Goal: Communication & Community: Answer question/provide support

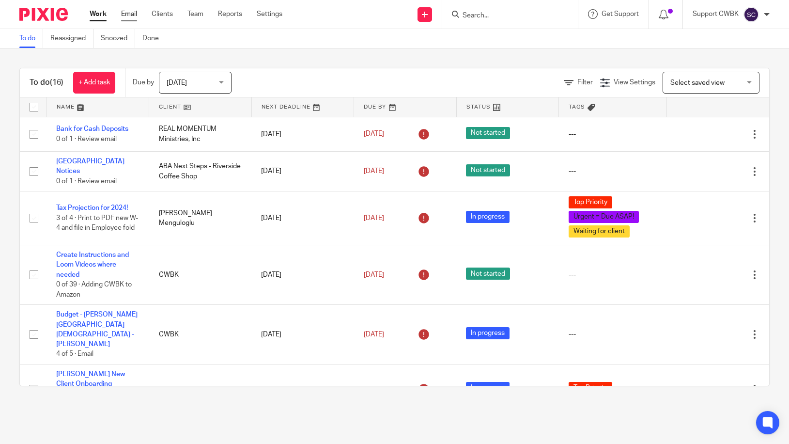
click at [128, 17] on link "Email" at bounding box center [129, 14] width 16 height 10
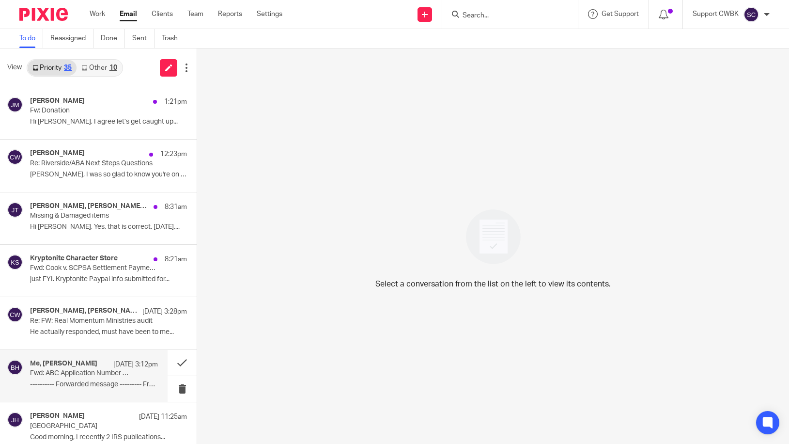
scroll to position [78, 0]
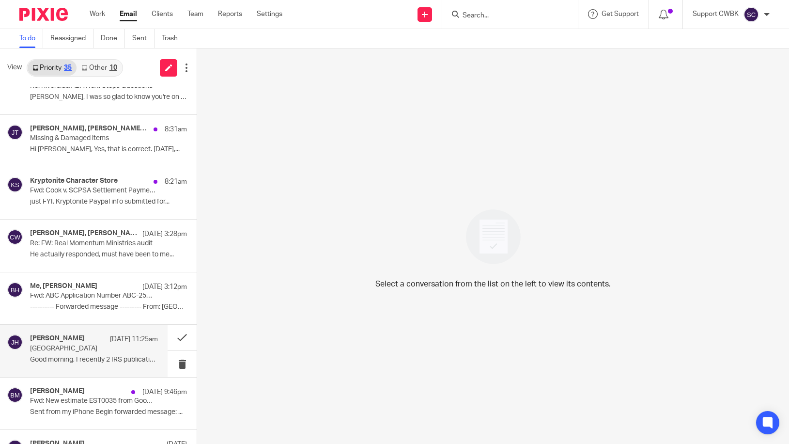
click at [63, 347] on p "[GEOGRAPHIC_DATA]" at bounding box center [81, 349] width 102 height 8
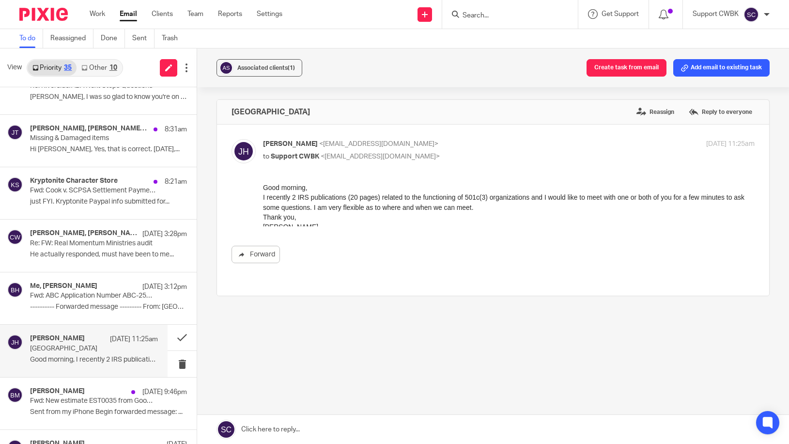
scroll to position [0, 0]
click at [254, 295] on div "Riverside Reassign Reply to everyone Jan Hahn <etmd516@gmail.com> to Support CW…" at bounding box center [493, 231] width 553 height 265
click at [255, 428] on link at bounding box center [493, 429] width 592 height 29
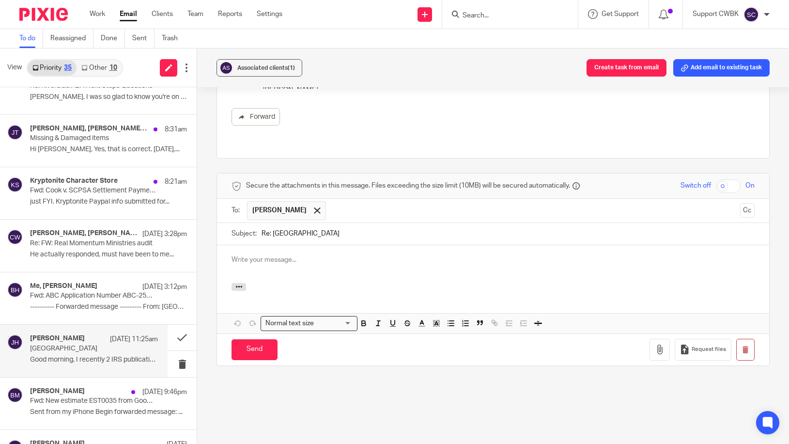
scroll to position [87, 0]
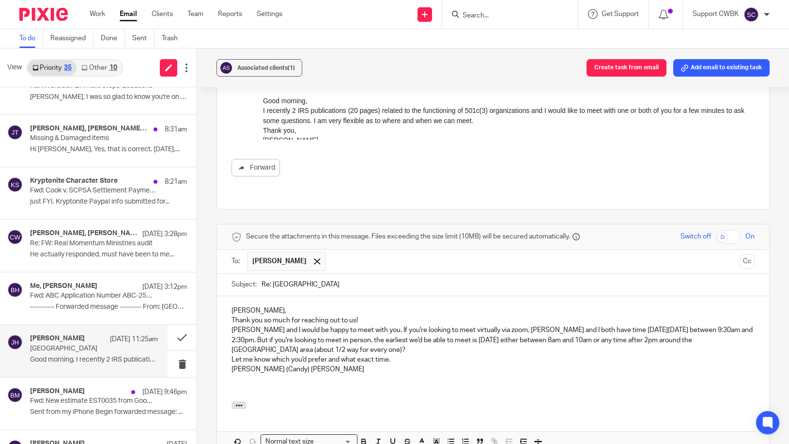
click at [366, 315] on p "Thank you so much for reaching out to us!" at bounding box center [493, 320] width 523 height 10
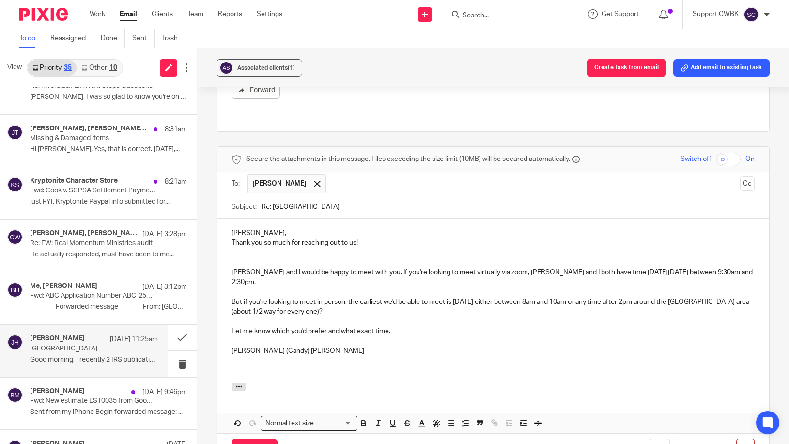
scroll to position [242, 0]
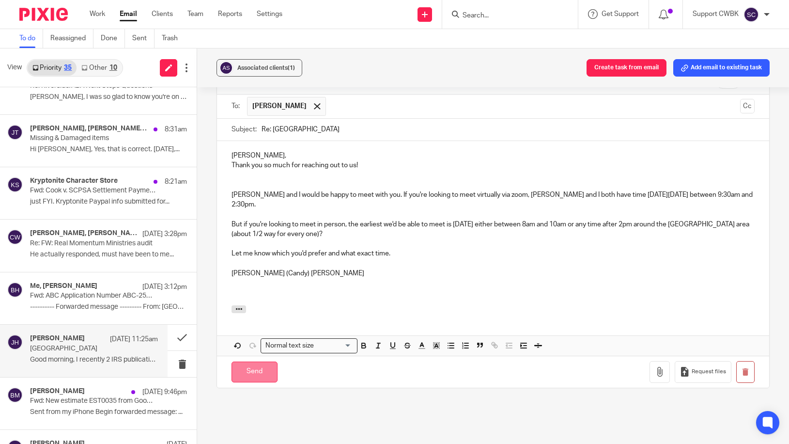
click at [254, 362] on input "Send" at bounding box center [255, 372] width 46 height 21
